Goal: Navigation & Orientation: Find specific page/section

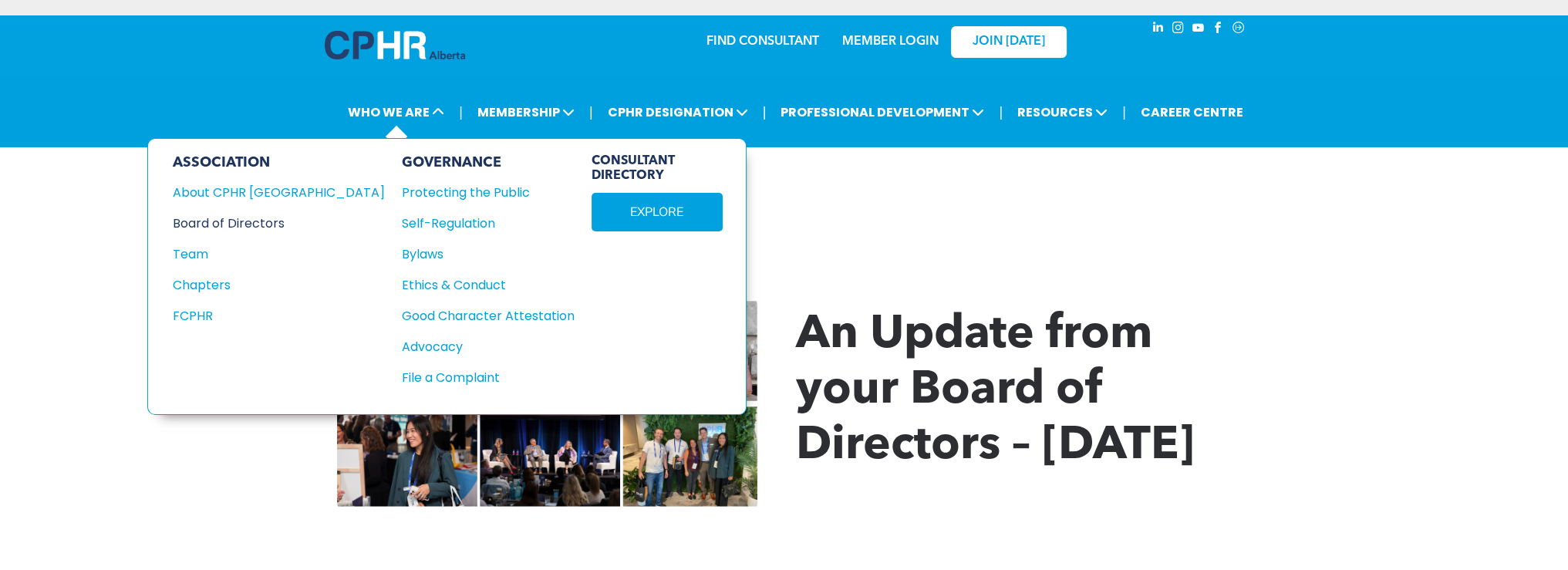
click at [264, 222] on div "Board of Directors" at bounding box center [268, 222] width 192 height 19
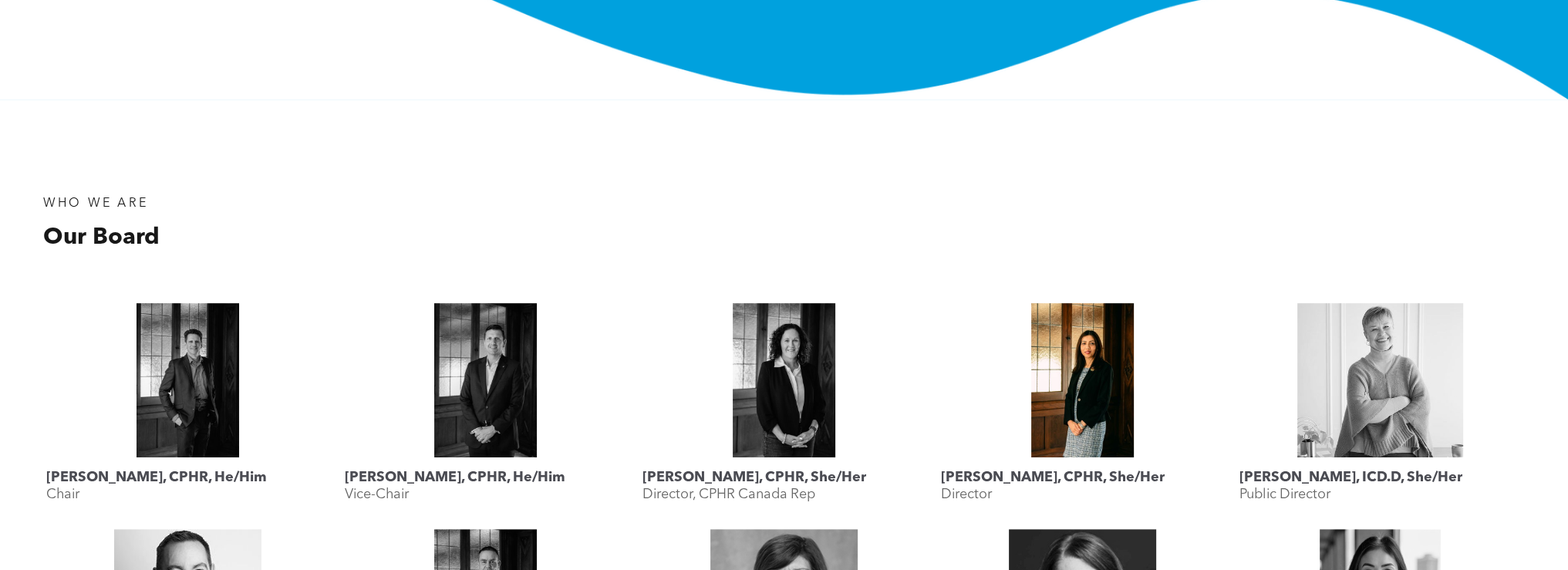
scroll to position [463, 0]
